Goal: Task Accomplishment & Management: Use online tool/utility

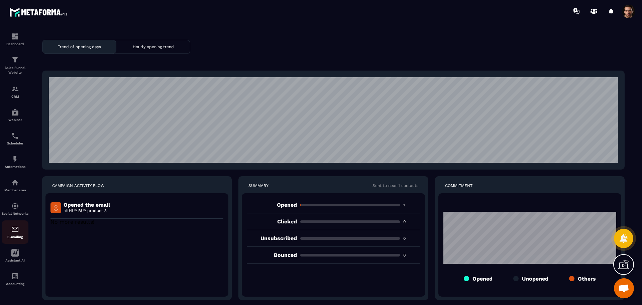
click at [10, 234] on div "E-mailing" at bounding box center [15, 231] width 27 height 13
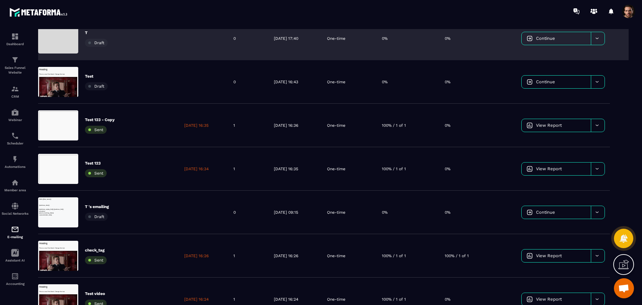
scroll to position [144, 0]
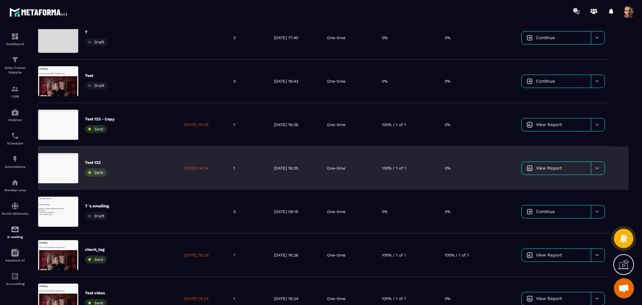
click at [377, 167] on div "One-time" at bounding box center [349, 168] width 55 height 43
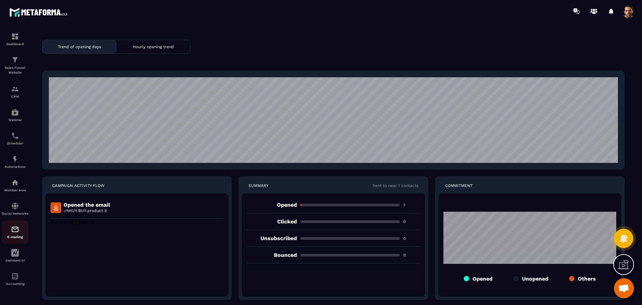
click at [15, 233] on img at bounding box center [15, 229] width 8 height 8
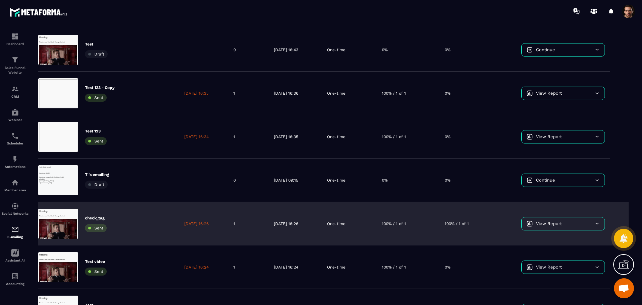
scroll to position [176, 0]
click at [364, 226] on div "One-time" at bounding box center [349, 223] width 55 height 43
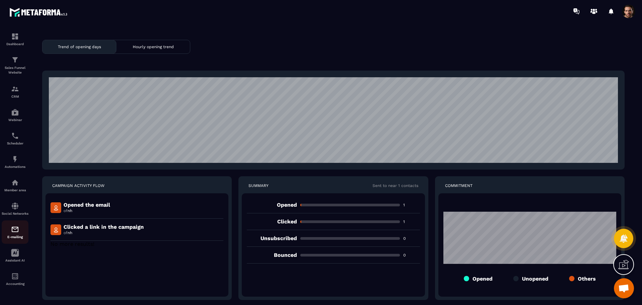
click at [8, 235] on div "E-mailing" at bounding box center [15, 231] width 27 height 13
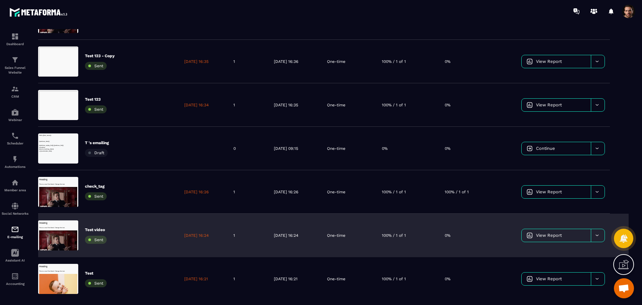
scroll to position [208, 0]
click at [523, 234] on link "View Report" at bounding box center [556, 235] width 69 height 13
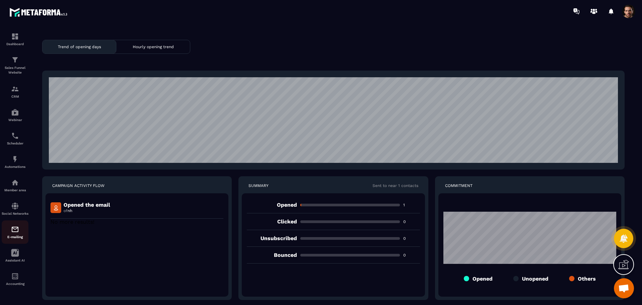
click at [20, 231] on div "E-mailing" at bounding box center [15, 231] width 27 height 13
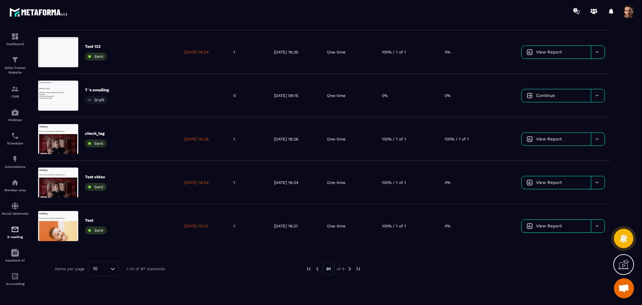
scroll to position [264, 0]
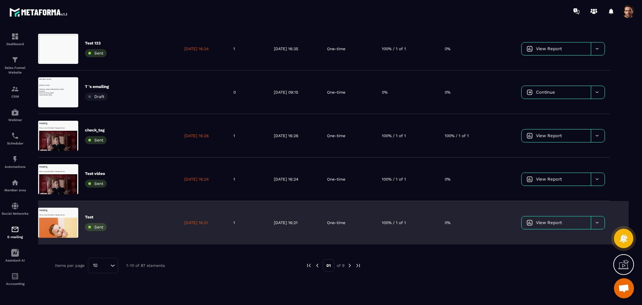
click at [377, 229] on div "One-time" at bounding box center [349, 222] width 55 height 43
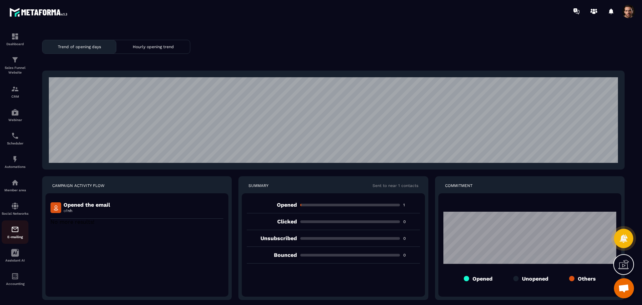
click at [19, 231] on img at bounding box center [15, 229] width 8 height 8
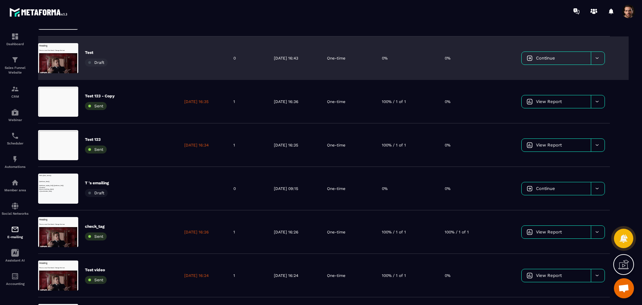
scroll to position [276, 0]
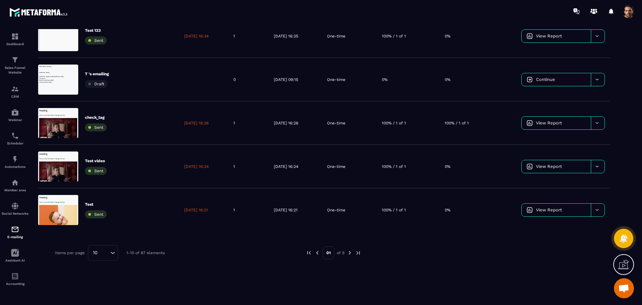
click at [349, 253] on img at bounding box center [350, 253] width 6 height 6
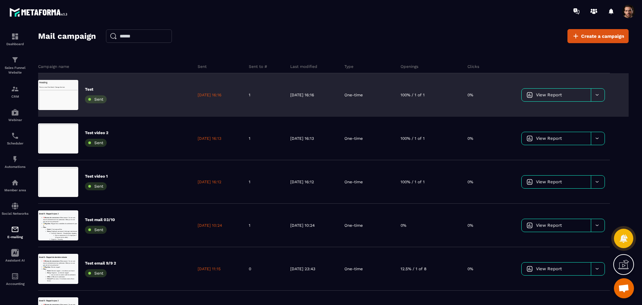
scroll to position [0, 0]
click at [289, 99] on div "[DATE] 16:16" at bounding box center [312, 94] width 54 height 43
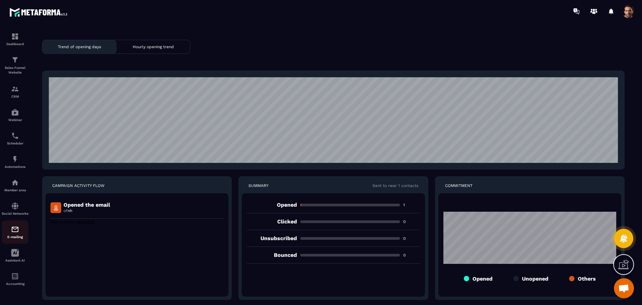
click at [12, 238] on p "E-mailing" at bounding box center [15, 237] width 27 height 4
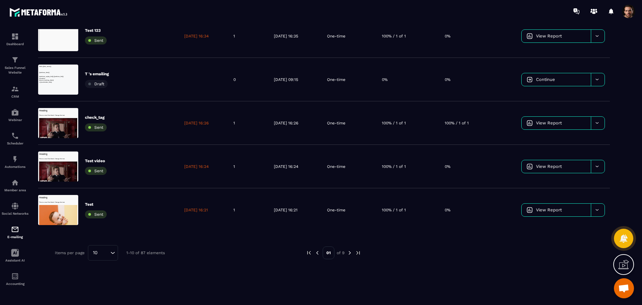
click at [349, 254] on img at bounding box center [350, 253] width 6 height 6
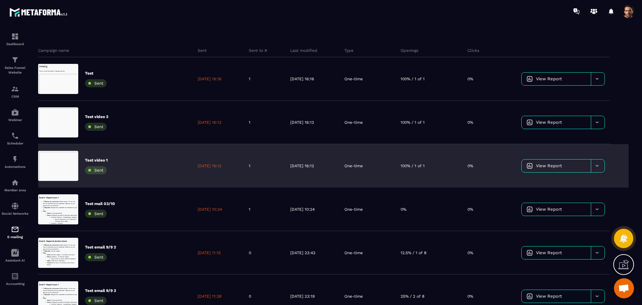
click at [529, 164] on img at bounding box center [530, 166] width 6 height 6
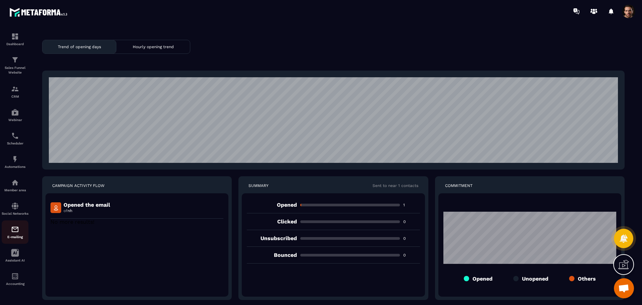
click at [12, 232] on img at bounding box center [15, 229] width 8 height 8
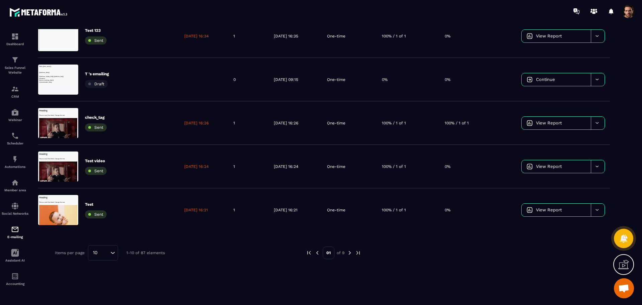
click at [349, 255] on img at bounding box center [350, 253] width 6 height 6
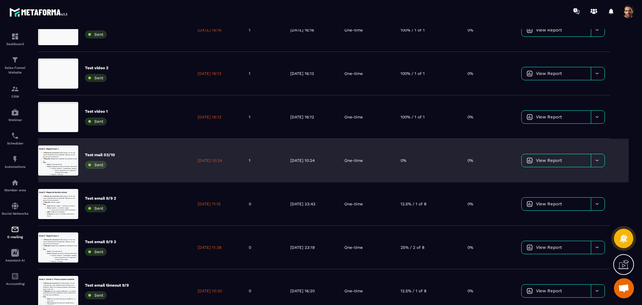
click at [547, 162] on span "View Report" at bounding box center [549, 160] width 26 height 5
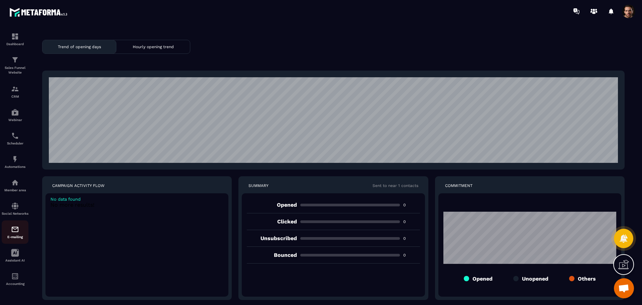
click at [13, 226] on img at bounding box center [15, 229] width 8 height 8
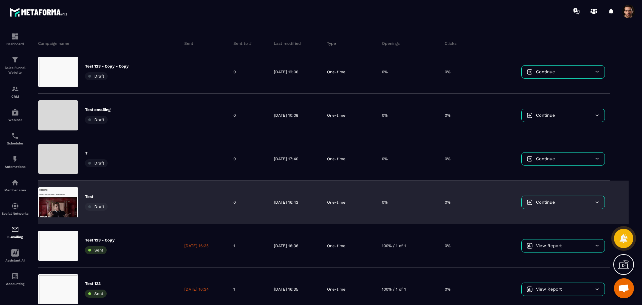
scroll to position [276, 0]
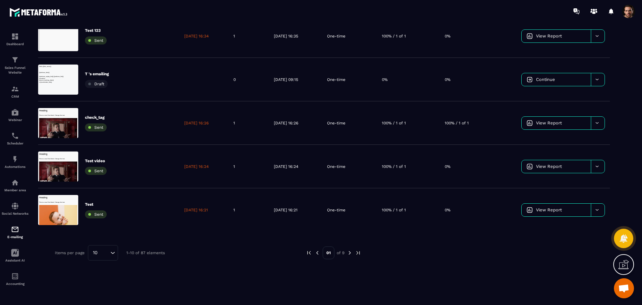
click at [351, 253] on img at bounding box center [350, 253] width 6 height 6
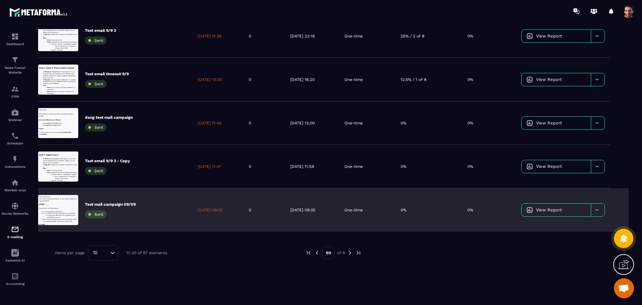
scroll to position [166, 0]
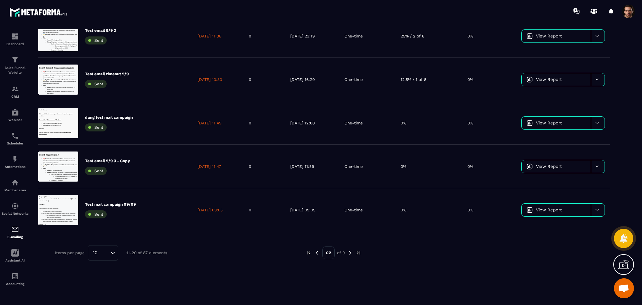
click at [350, 253] on img at bounding box center [350, 253] width 6 height 6
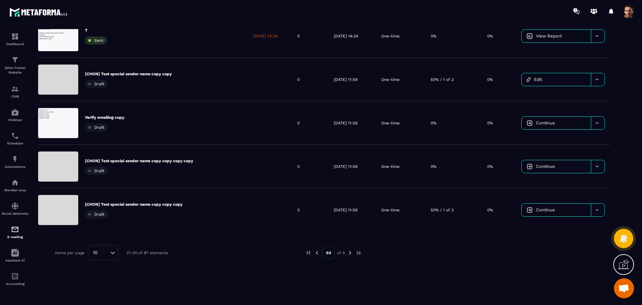
click at [350, 255] on img at bounding box center [350, 253] width 6 height 6
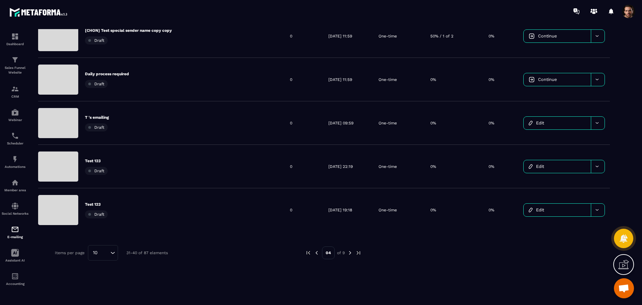
click at [315, 250] on img at bounding box center [317, 253] width 6 height 6
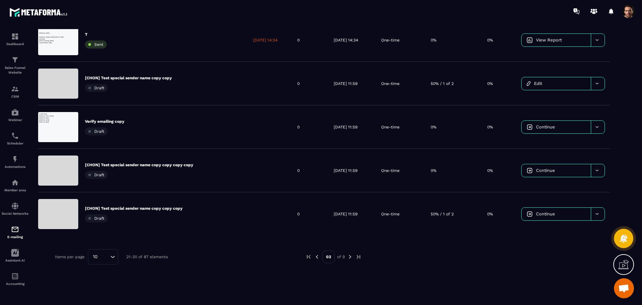
click at [349, 255] on img at bounding box center [350, 257] width 6 height 6
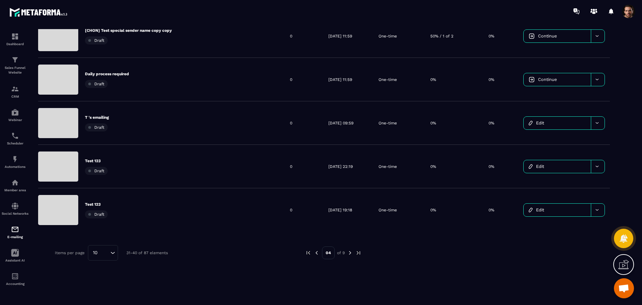
click at [349, 254] on img at bounding box center [350, 253] width 6 height 6
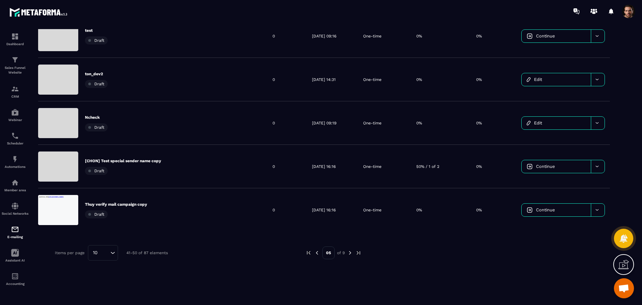
click at [348, 252] on img at bounding box center [350, 253] width 6 height 6
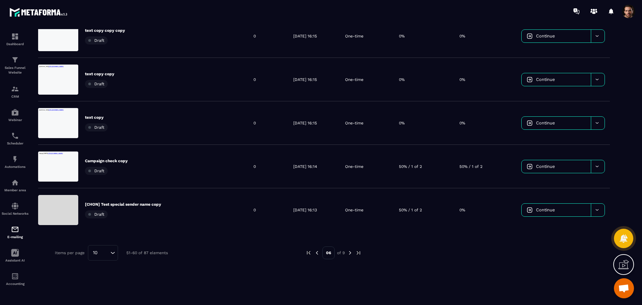
click at [349, 253] on img at bounding box center [350, 253] width 6 height 6
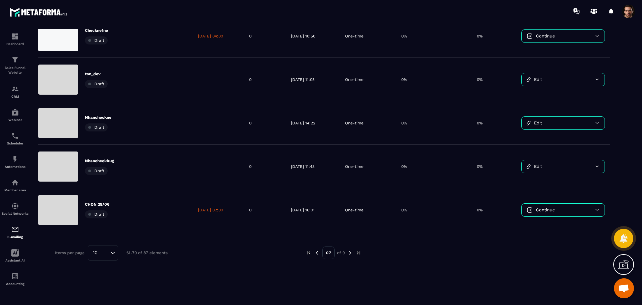
click at [348, 253] on img at bounding box center [350, 253] width 6 height 6
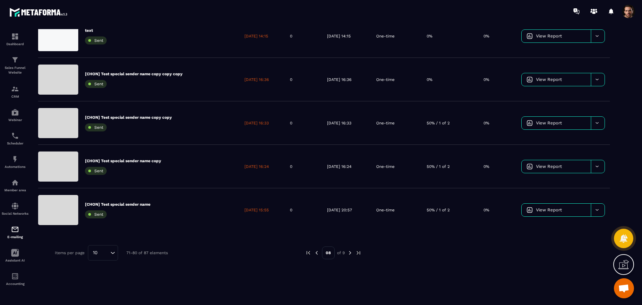
click at [350, 252] on img at bounding box center [350, 253] width 6 height 6
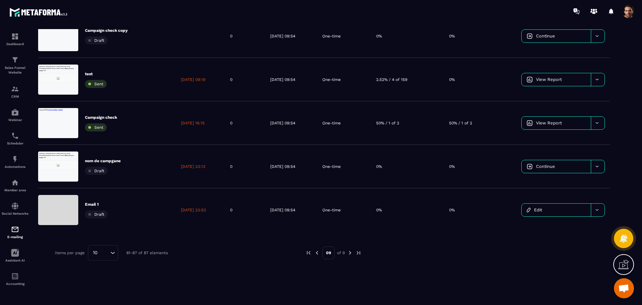
click at [350, 252] on img at bounding box center [350, 253] width 6 height 6
click at [308, 251] on img at bounding box center [309, 253] width 6 height 6
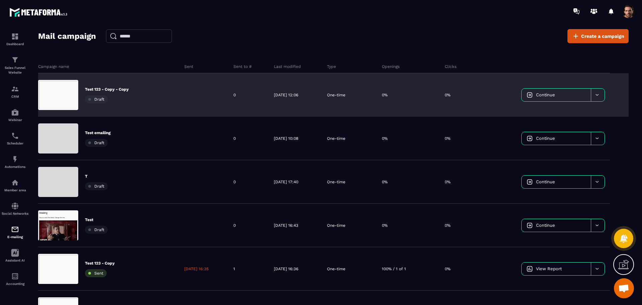
click at [552, 98] on link "Continue" at bounding box center [556, 95] width 69 height 13
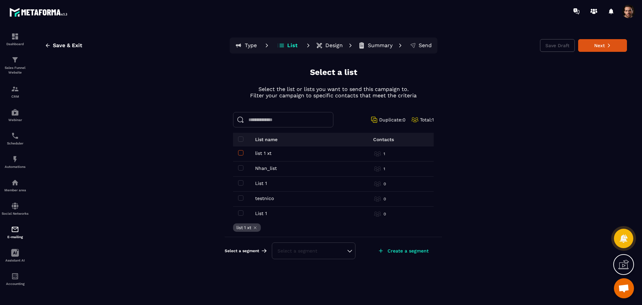
click at [240, 151] on span at bounding box center [240, 152] width 5 height 5
click at [241, 168] on span at bounding box center [240, 167] width 5 height 5
click at [261, 227] on icon at bounding box center [260, 227] width 5 height 5
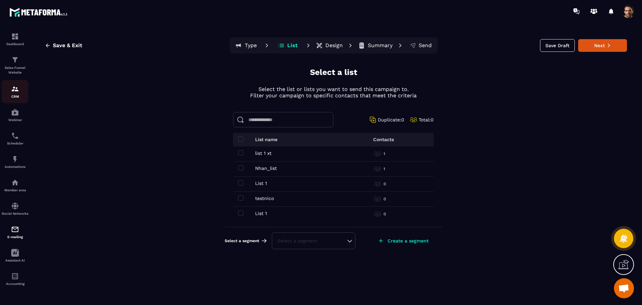
click at [17, 88] on img at bounding box center [15, 89] width 8 height 8
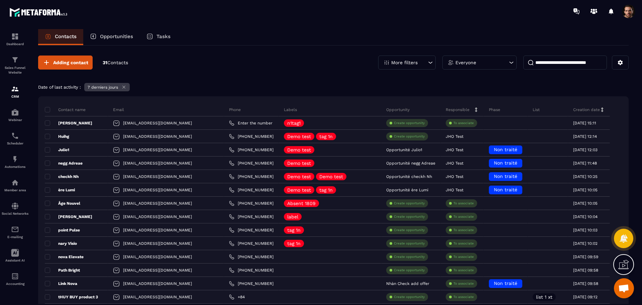
click at [122, 84] on div "7 derniers jours" at bounding box center [106, 87] width 45 height 8
click at [124, 86] on icon at bounding box center [123, 87] width 5 height 5
